Goal: Task Accomplishment & Management: Manage account settings

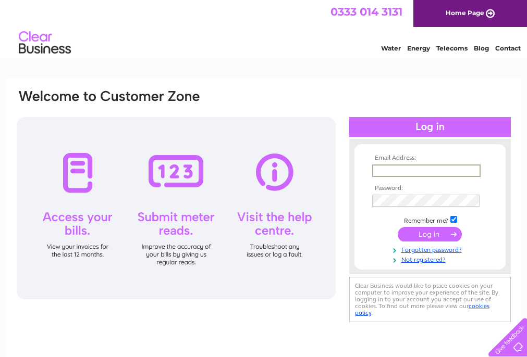
type input "contact@findlays.info"
click at [429, 233] on input "submit" at bounding box center [429, 234] width 64 height 15
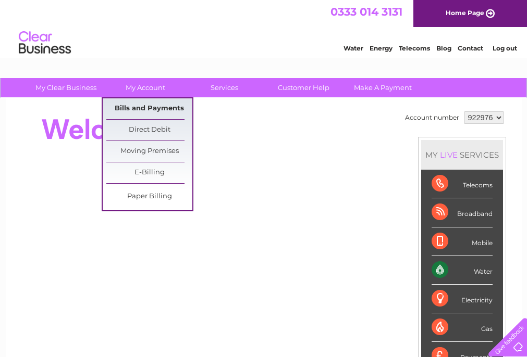
click at [142, 108] on link "Bills and Payments" at bounding box center [149, 108] width 86 height 21
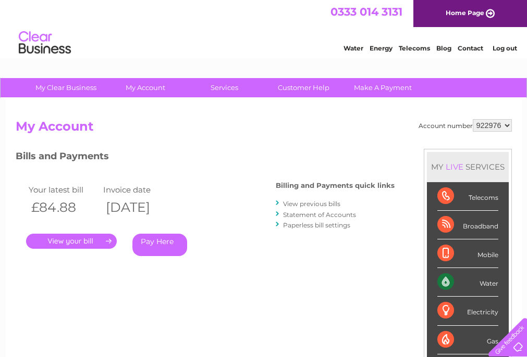
click at [72, 242] on link "." at bounding box center [71, 241] width 91 height 15
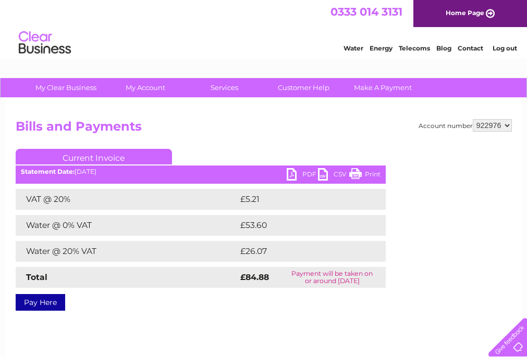
click at [289, 174] on link "PDF" at bounding box center [301, 175] width 31 height 15
